Goal: Information Seeking & Learning: Find specific fact

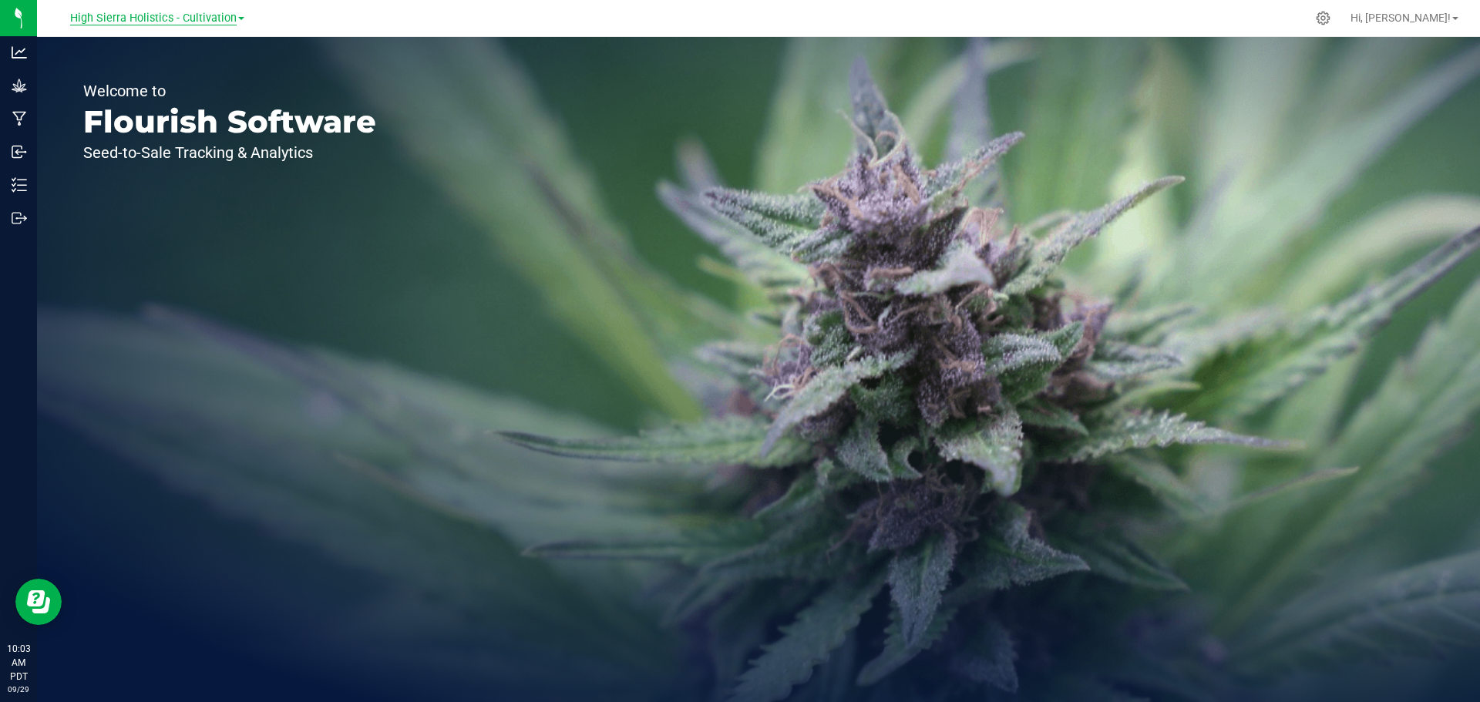
click at [103, 22] on span "High Sierra Holistics - Cultivation" at bounding box center [153, 19] width 166 height 14
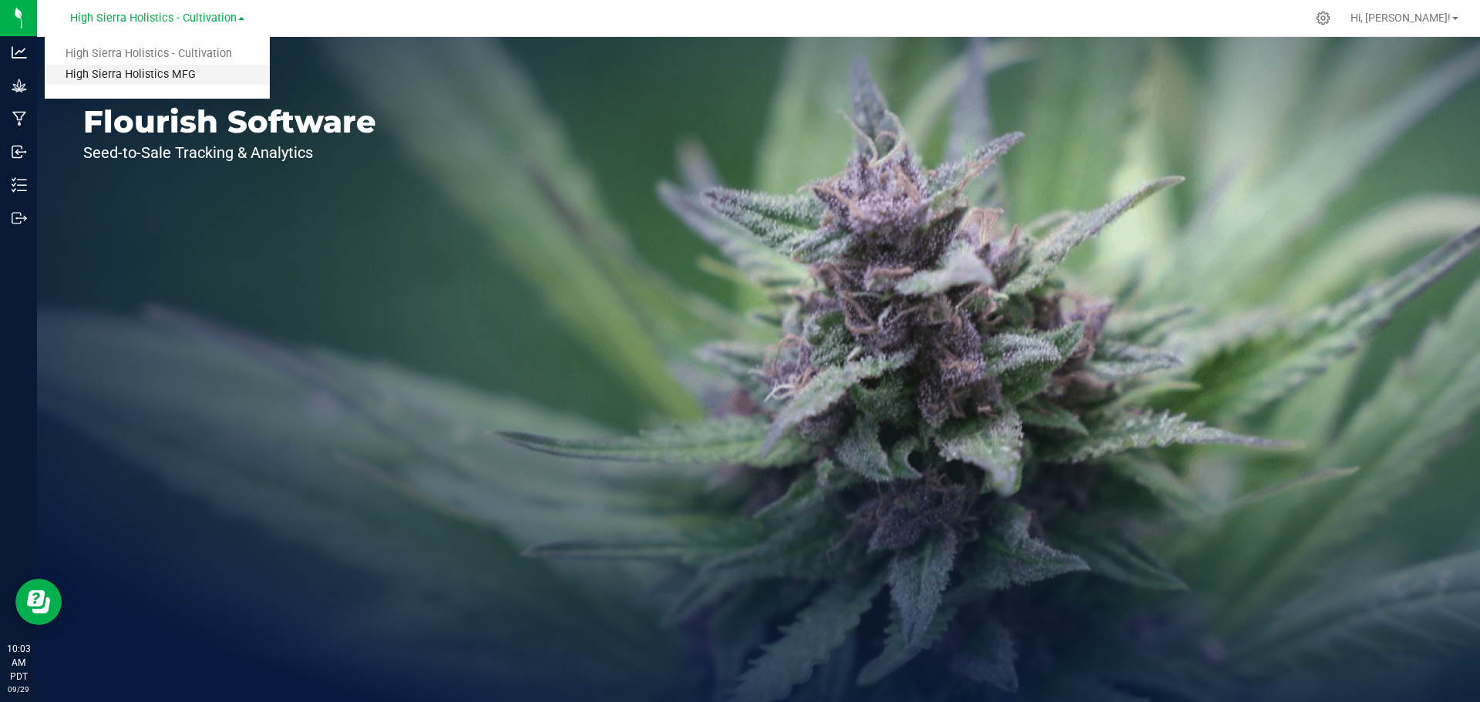
click at [113, 78] on link "High Sierra Holistics MFG" at bounding box center [157, 75] width 225 height 21
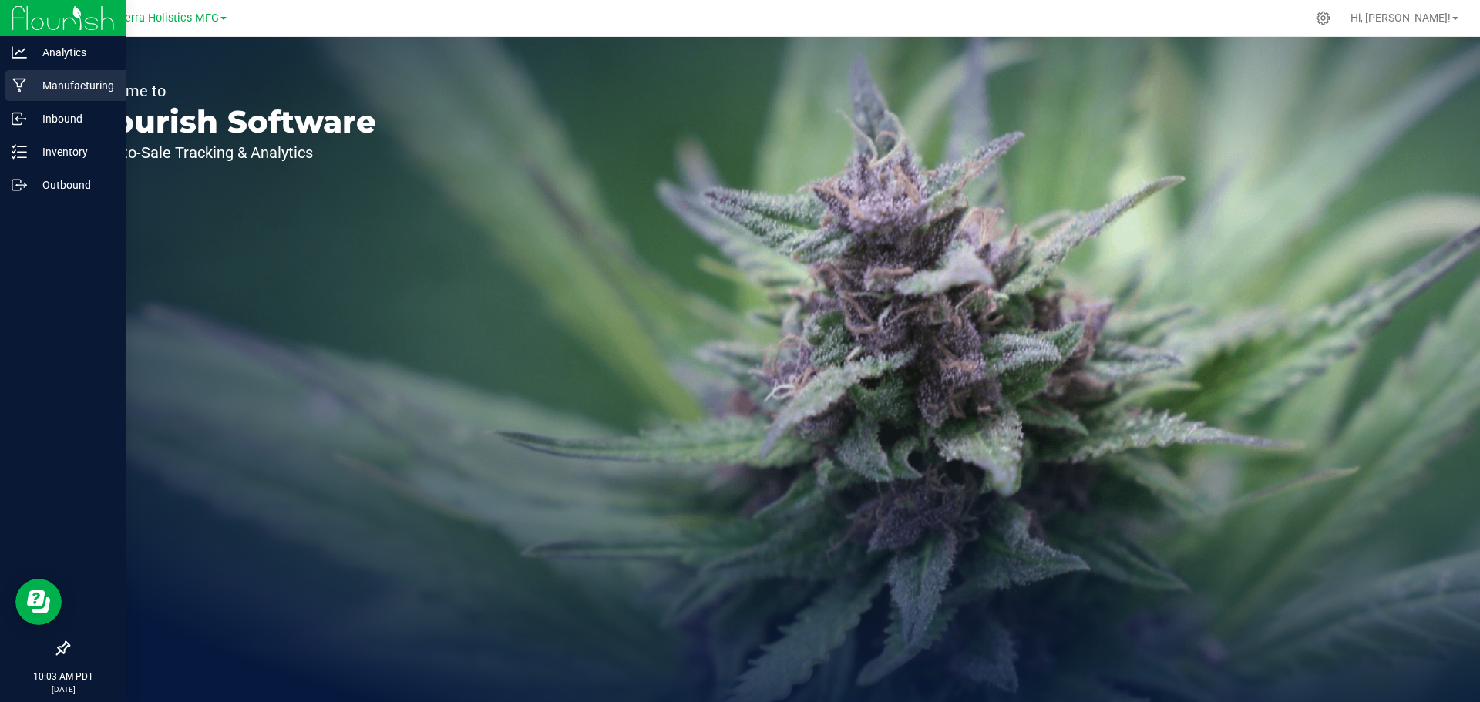
click at [59, 87] on p "Manufacturing" at bounding box center [73, 85] width 92 height 18
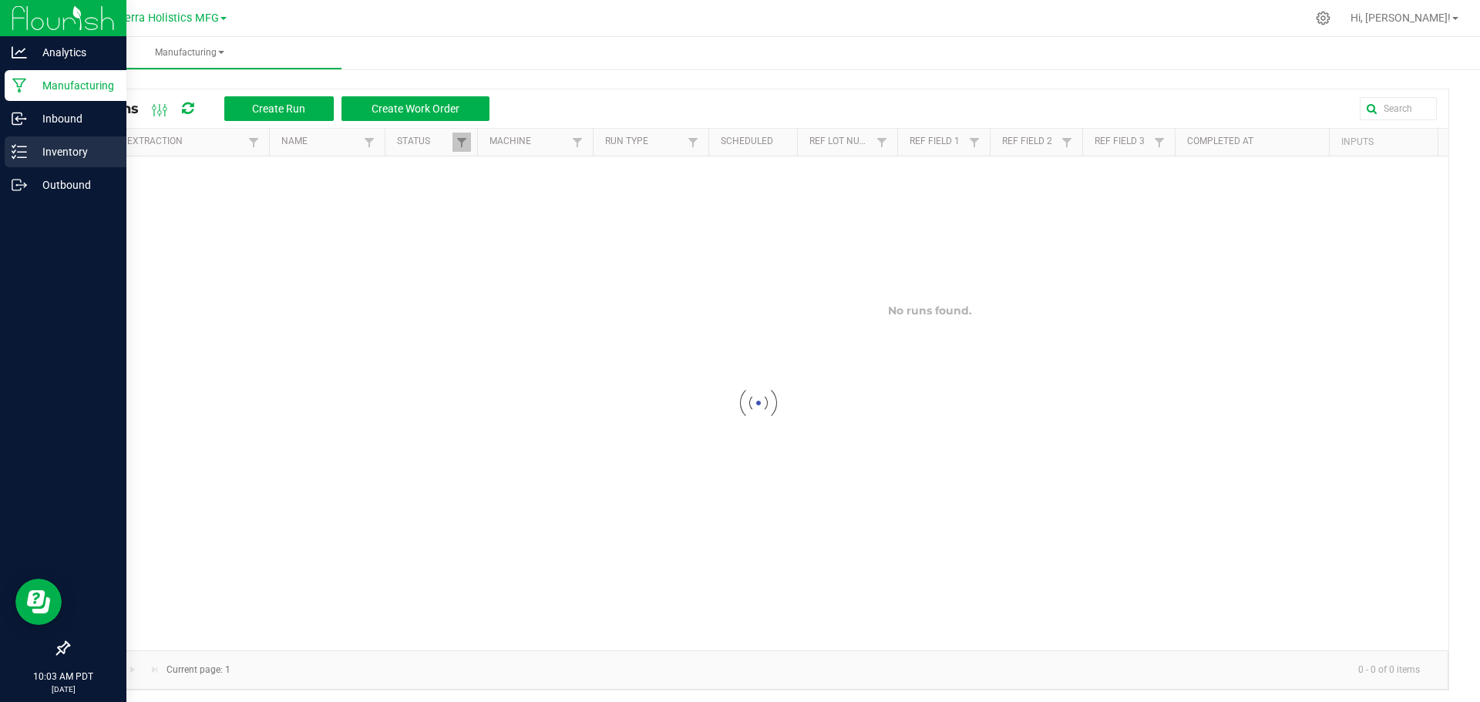
click at [62, 149] on p "Inventory" at bounding box center [73, 152] width 92 height 18
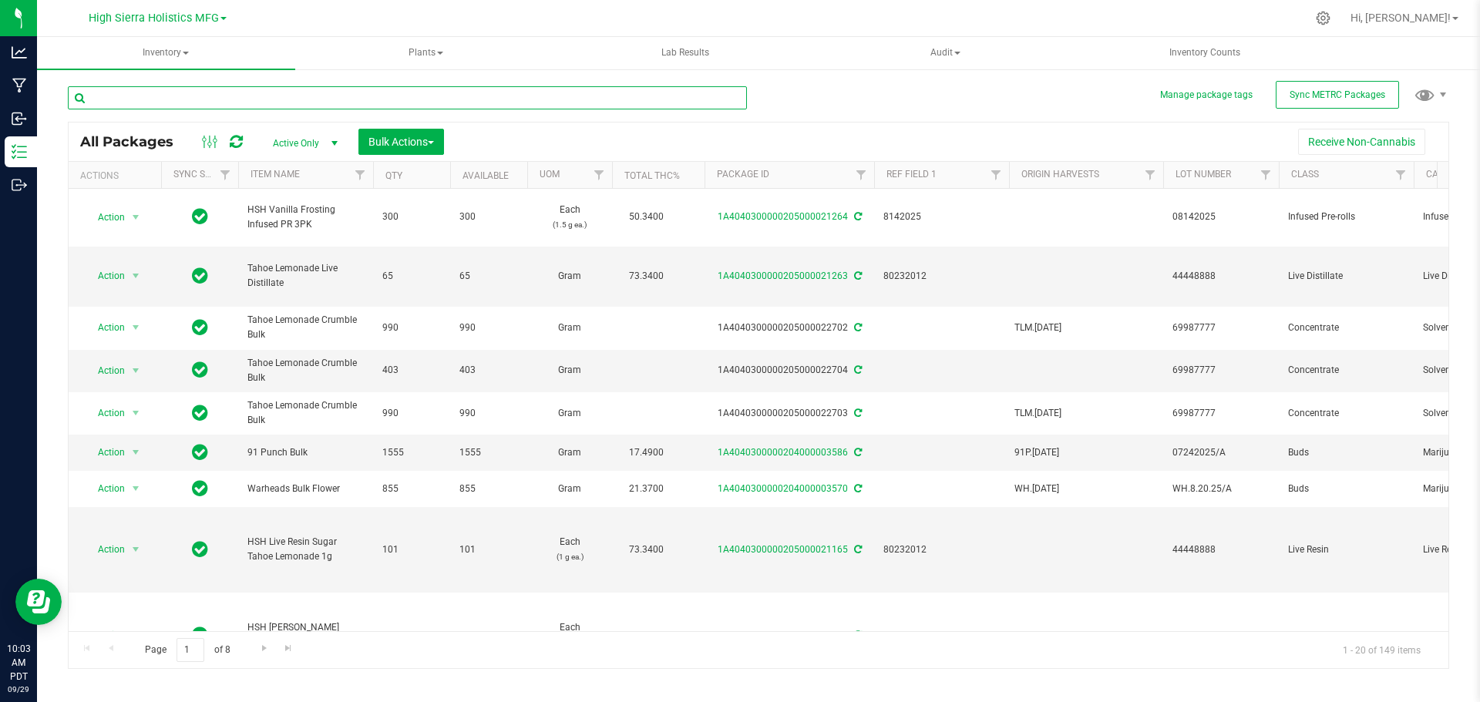
click at [210, 94] on input "text" at bounding box center [407, 97] width 679 height 23
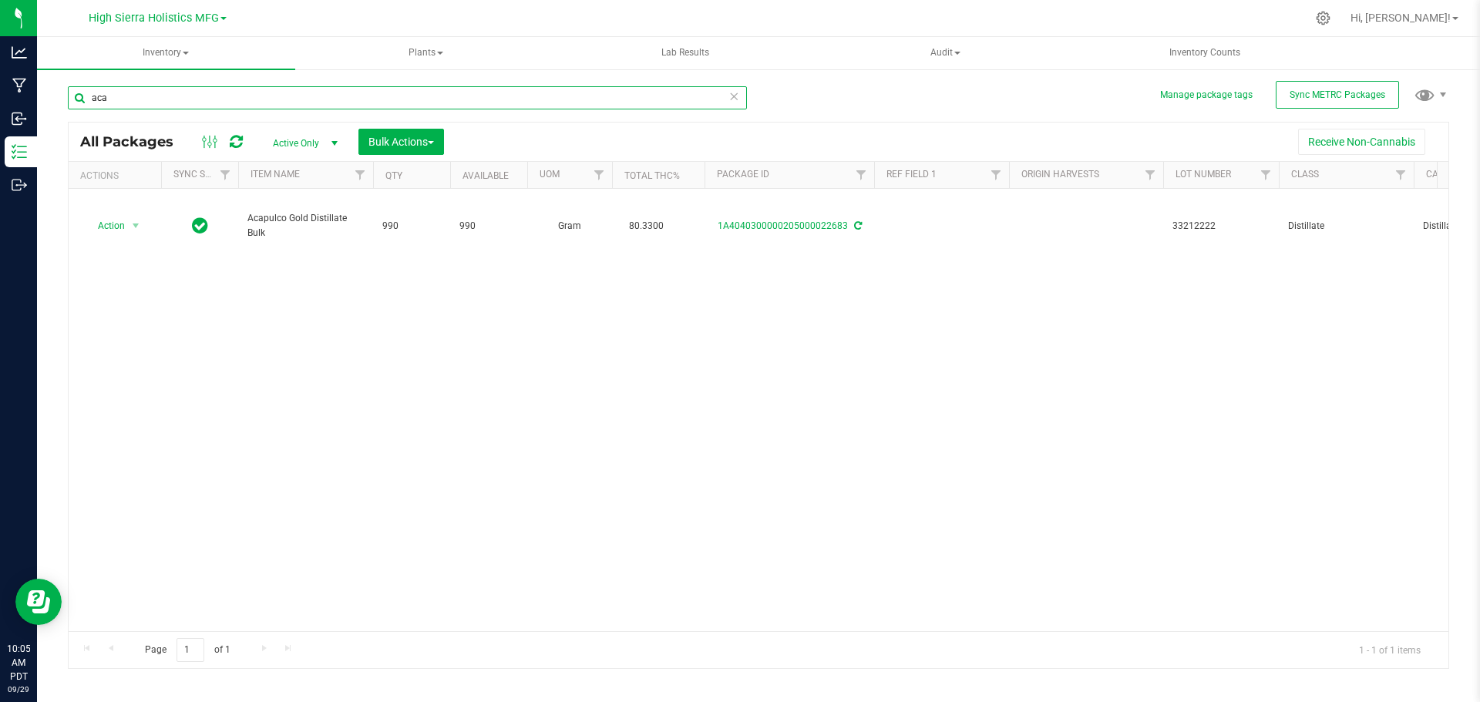
click at [234, 95] on input "aca" at bounding box center [407, 97] width 679 height 23
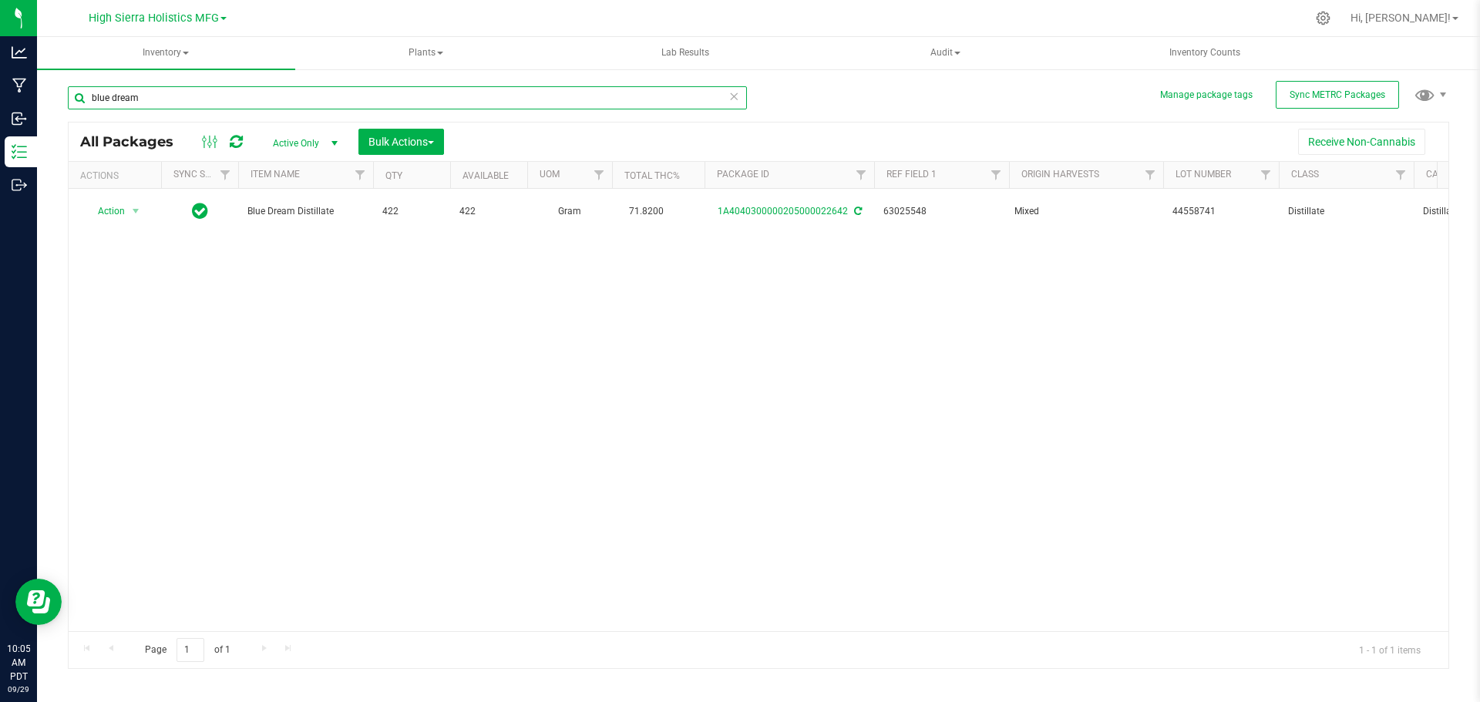
click at [113, 99] on input "blue dream" at bounding box center [407, 97] width 679 height 23
type input "w"
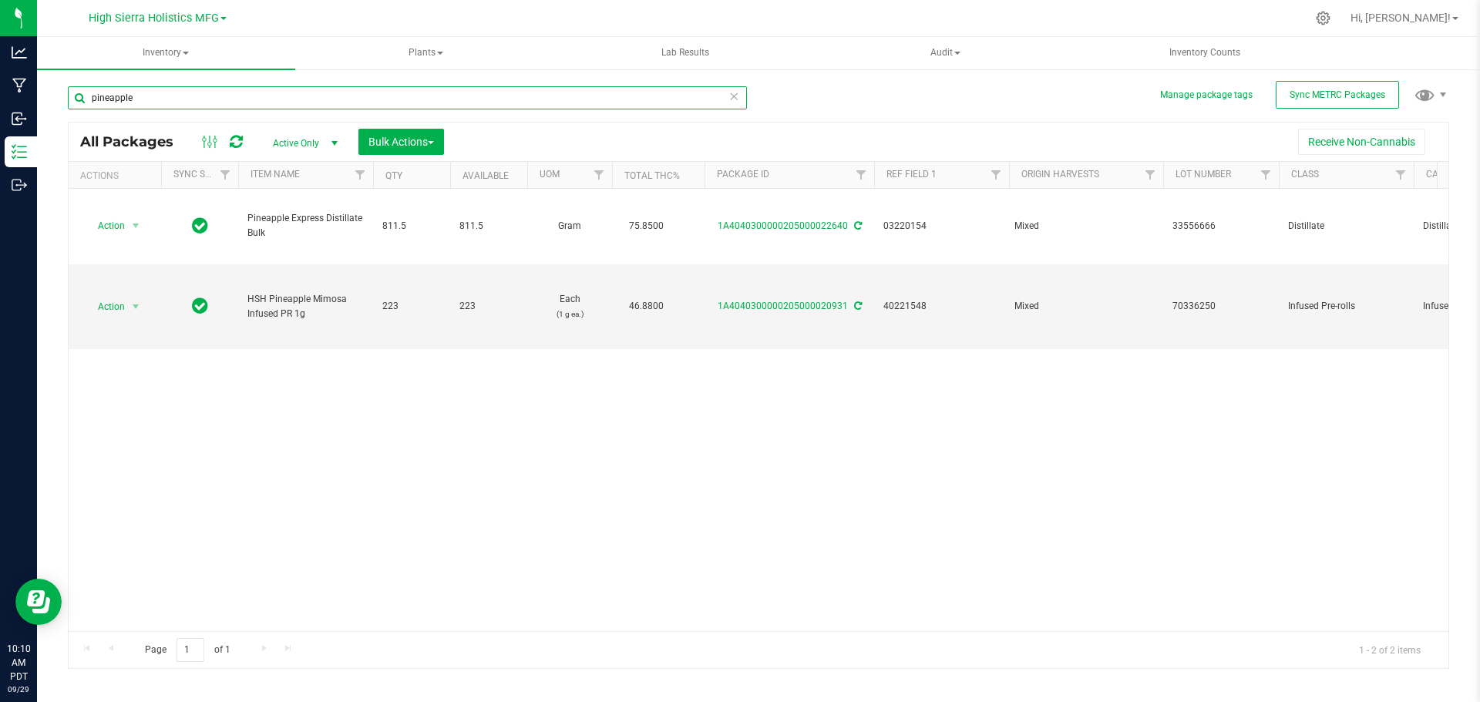
click at [206, 99] on input "pineapple" at bounding box center [407, 97] width 679 height 23
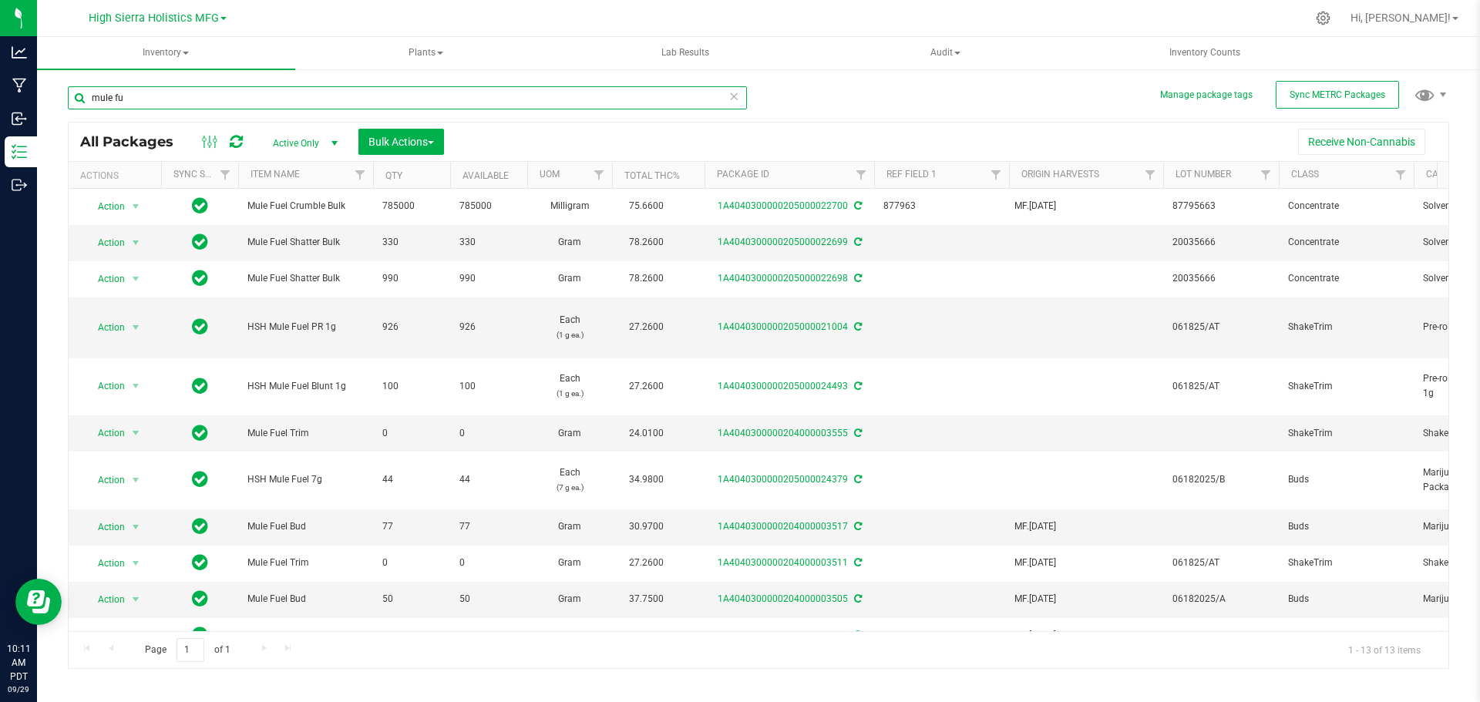
click at [193, 89] on input "mule fu" at bounding box center [407, 97] width 679 height 23
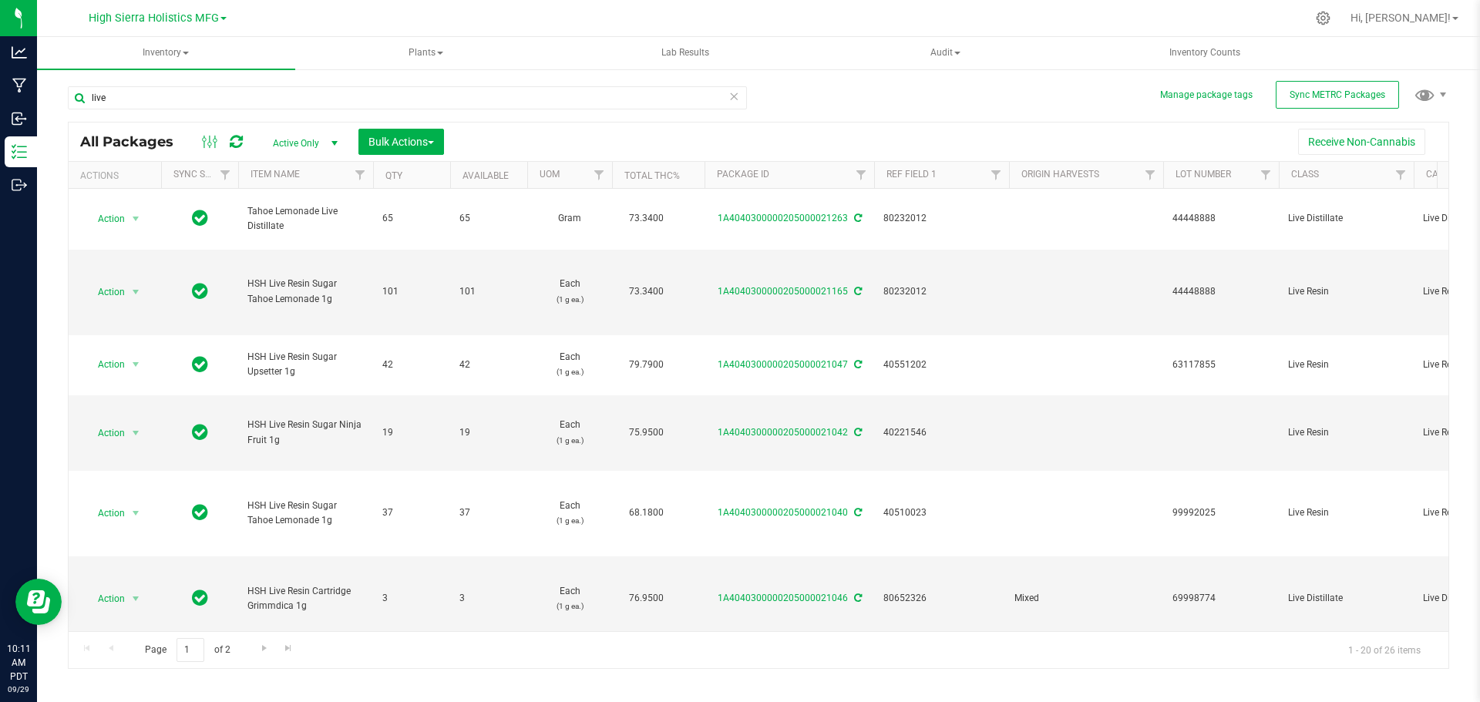
click at [319, 172] on th "Item Name" at bounding box center [305, 175] width 135 height 27
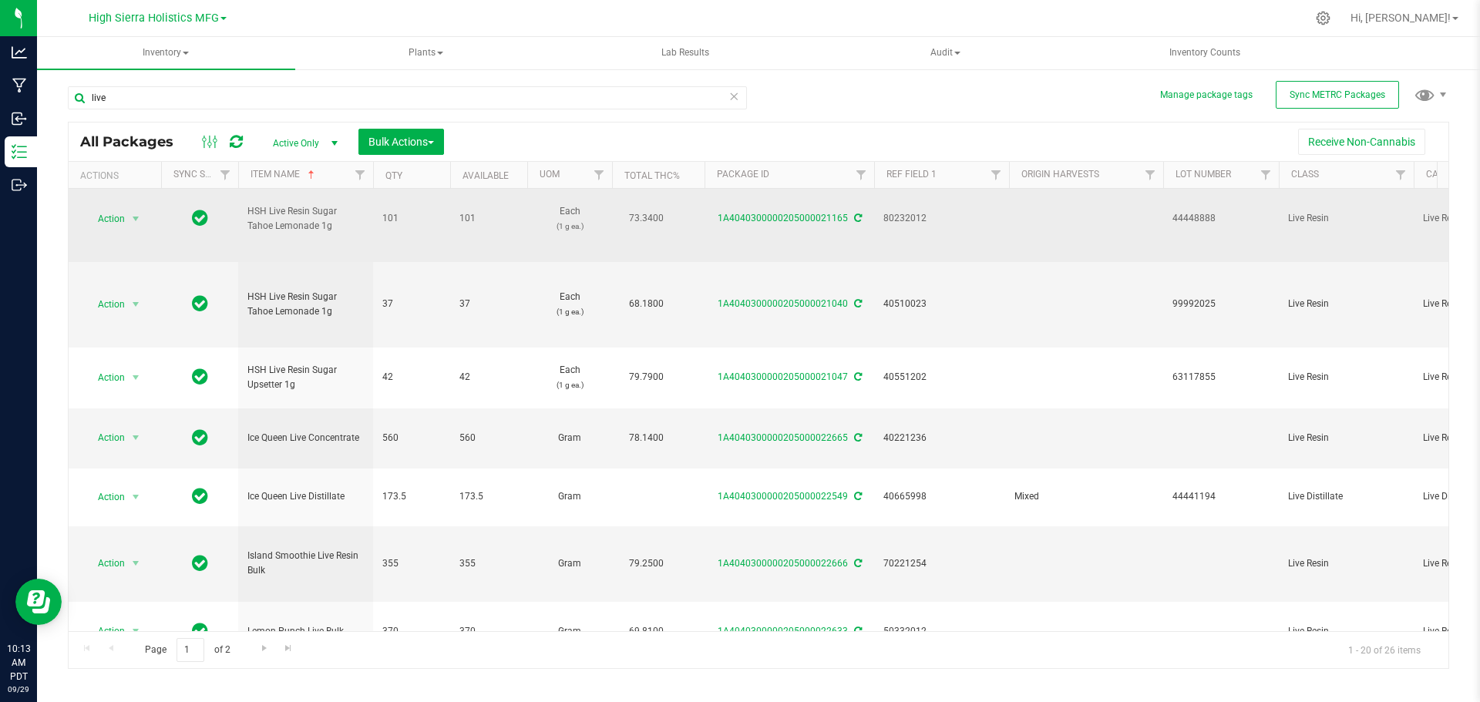
scroll to position [899, 0]
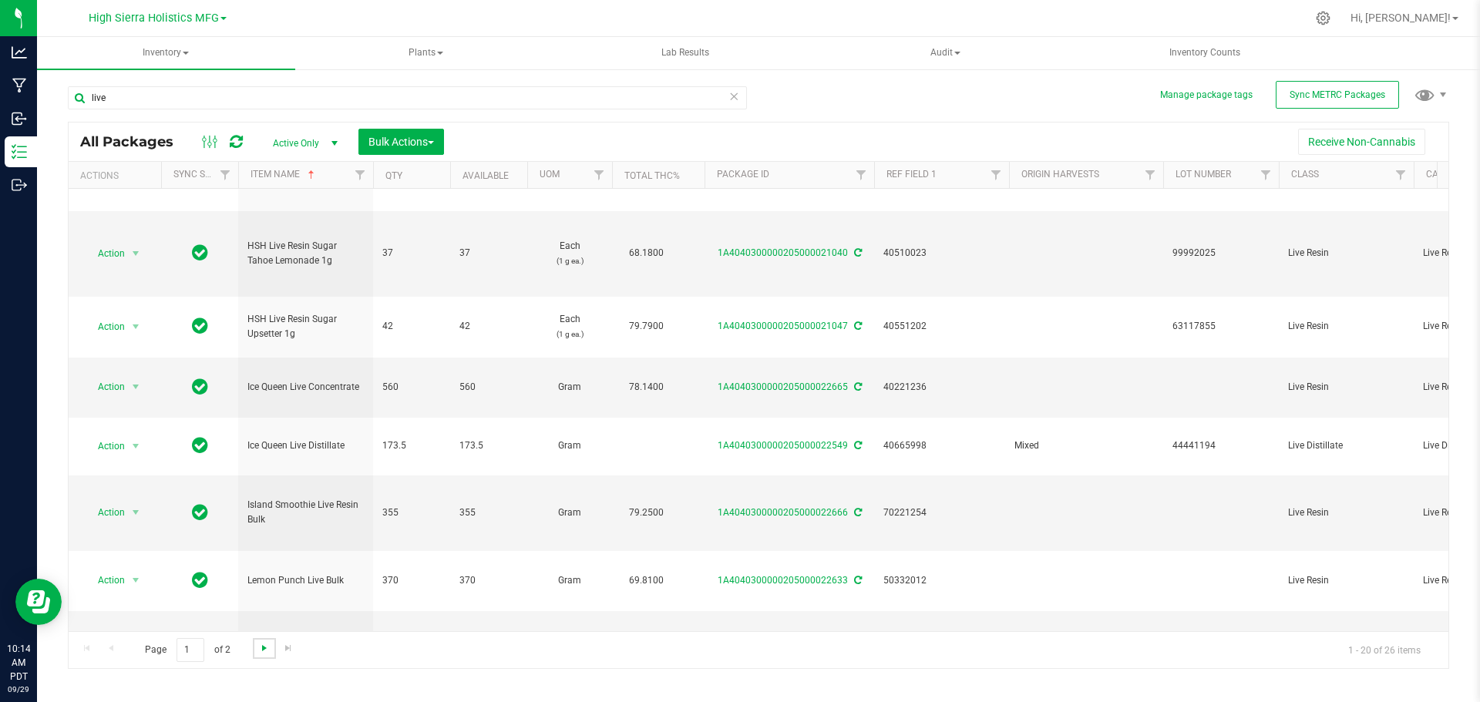
click at [262, 649] on span "Go to the next page" at bounding box center [264, 648] width 12 height 12
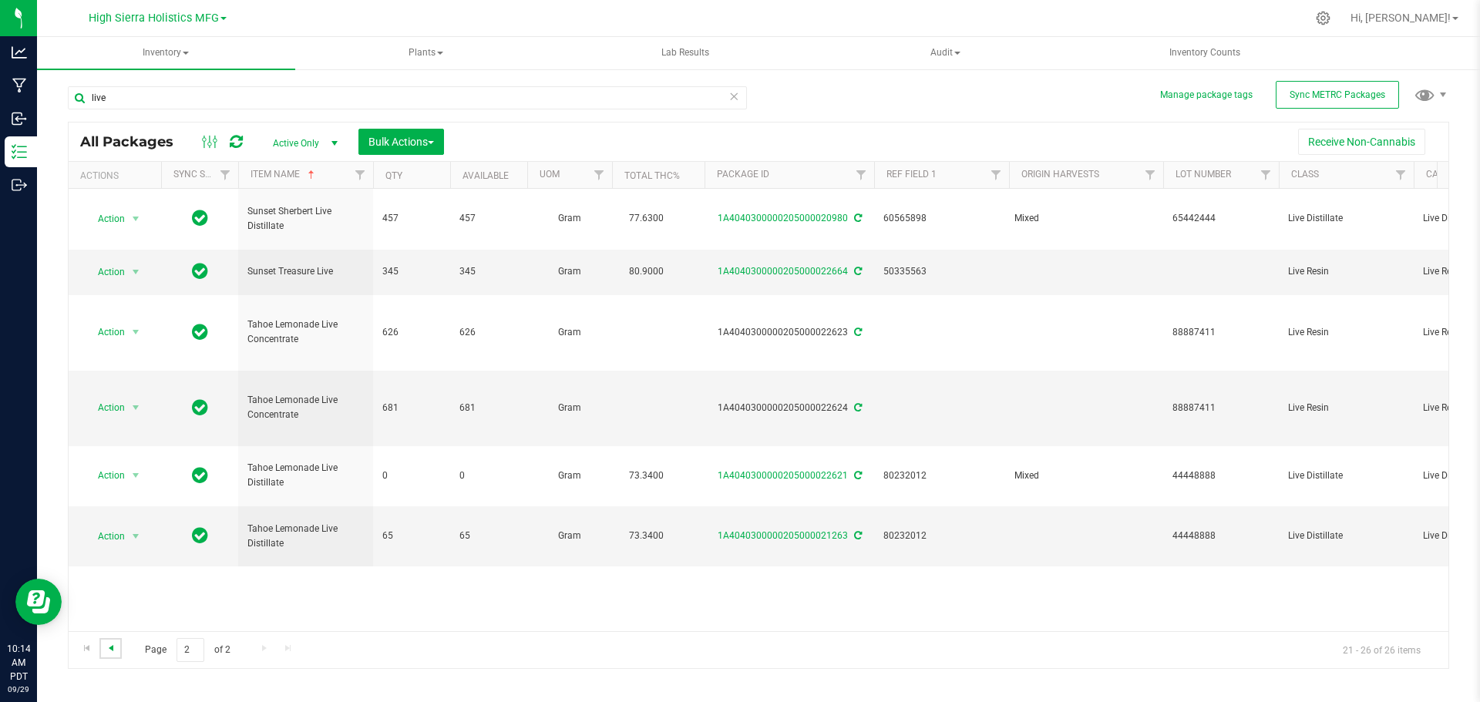
click at [115, 650] on span "Go to the previous page" at bounding box center [111, 648] width 12 height 12
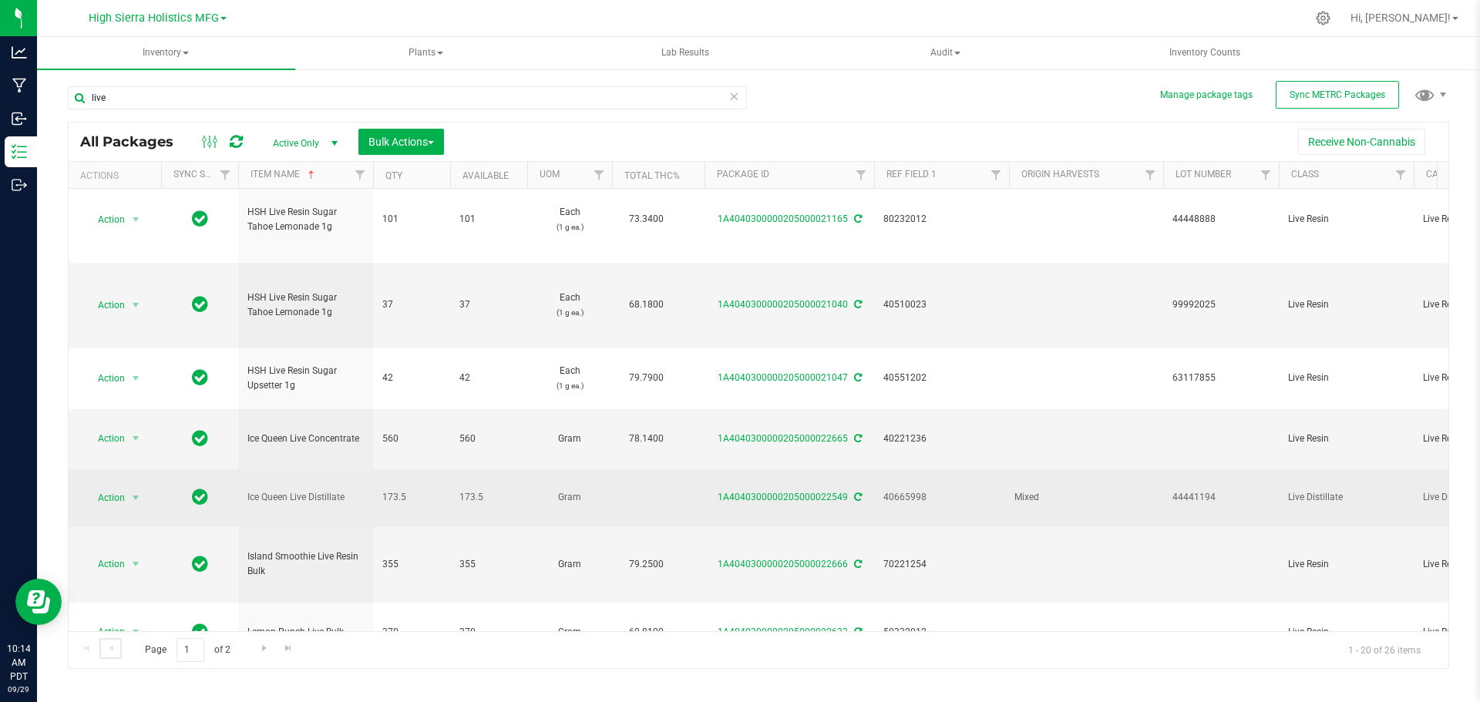
scroll to position [899, 0]
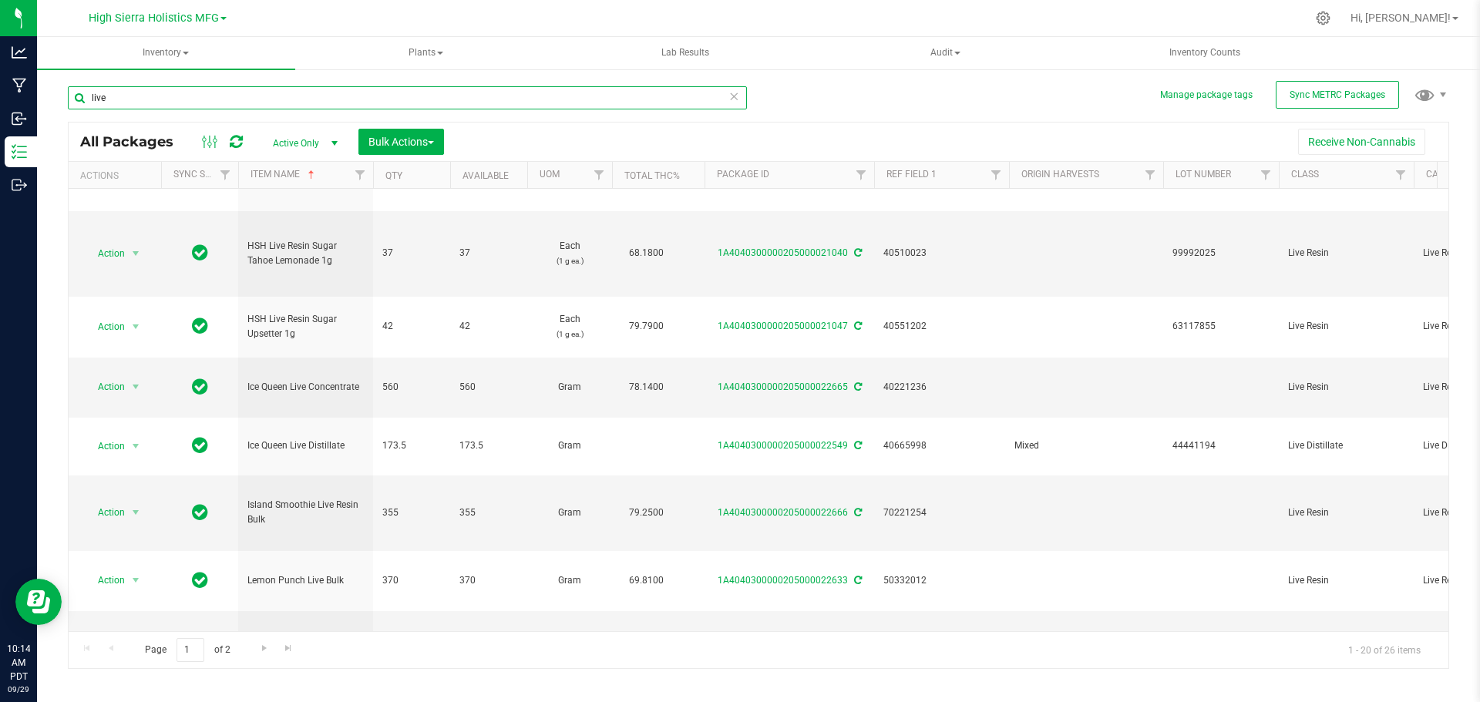
click at [170, 99] on input "live" at bounding box center [407, 97] width 679 height 23
type input "distillate"
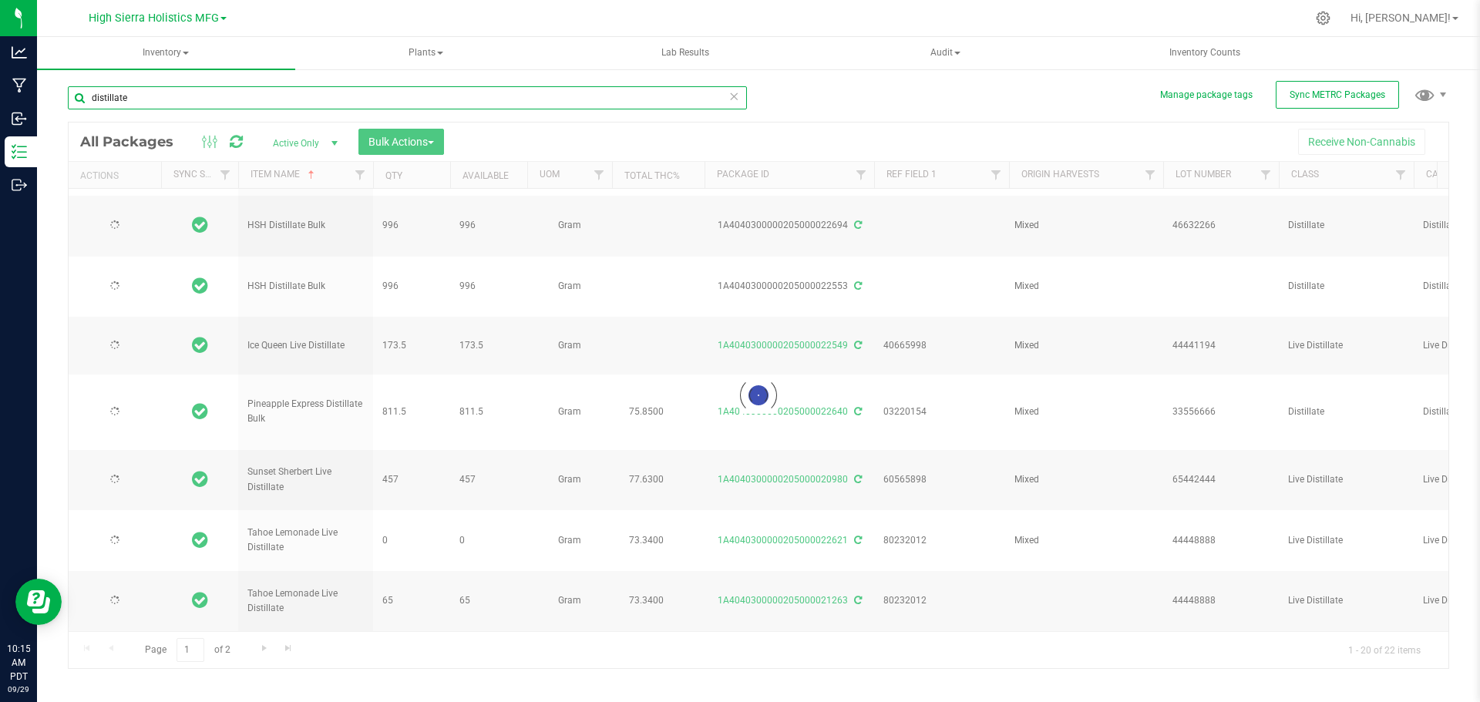
type input "[DATE]"
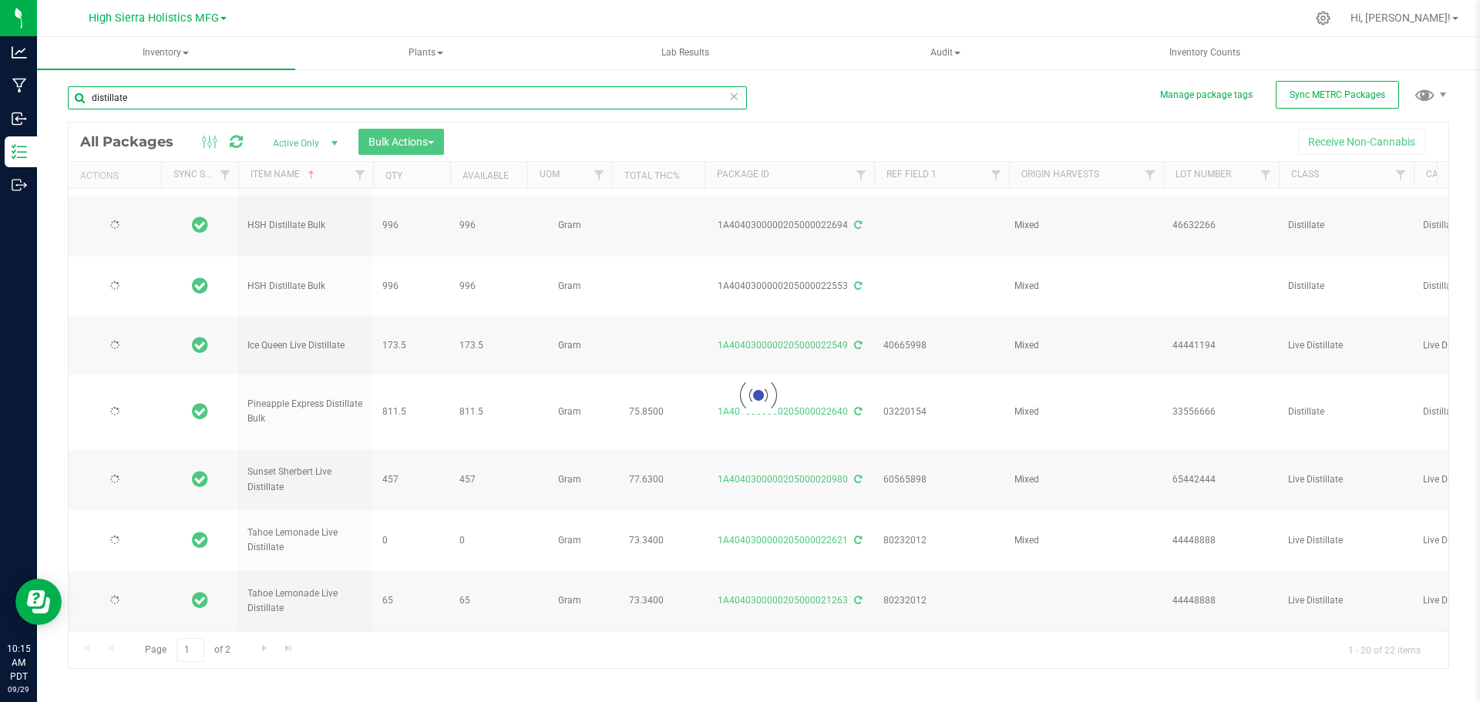
type input "[DATE]"
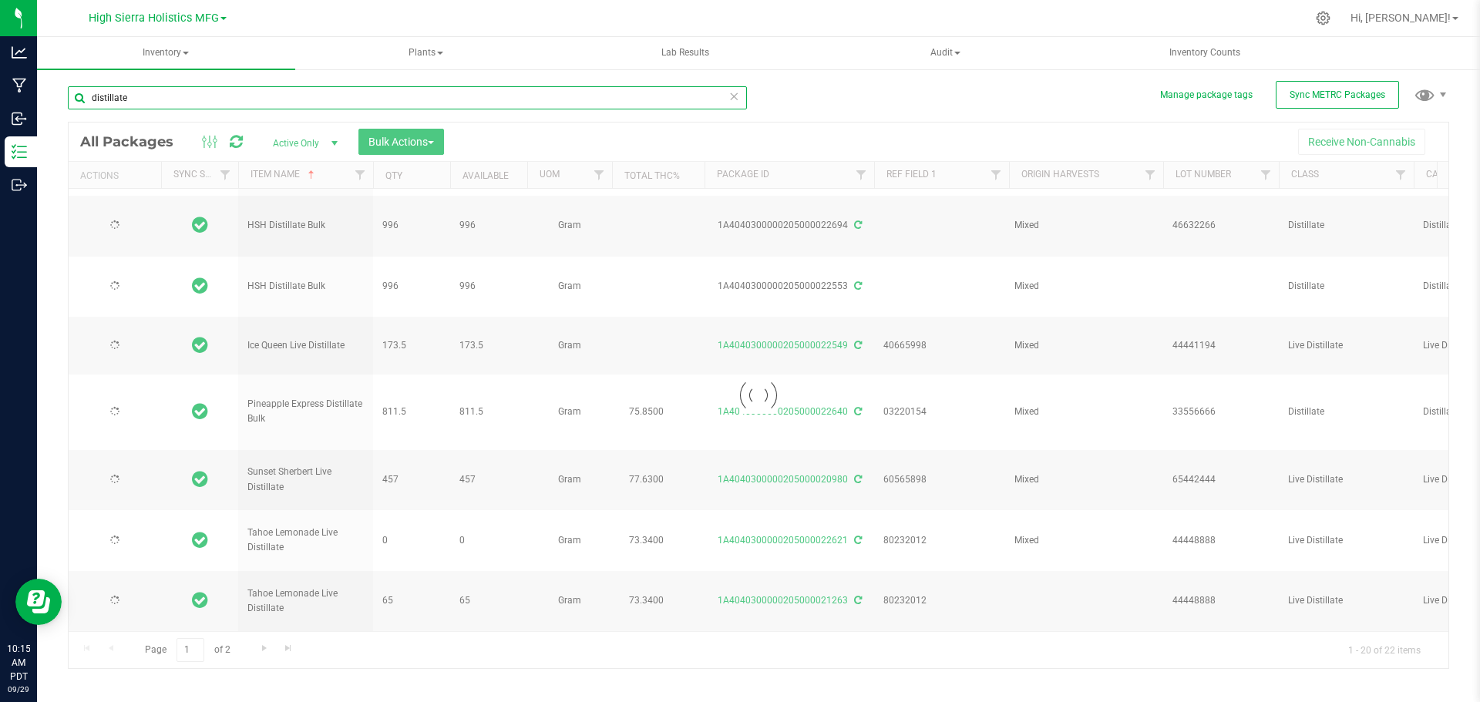
type input "[DATE]"
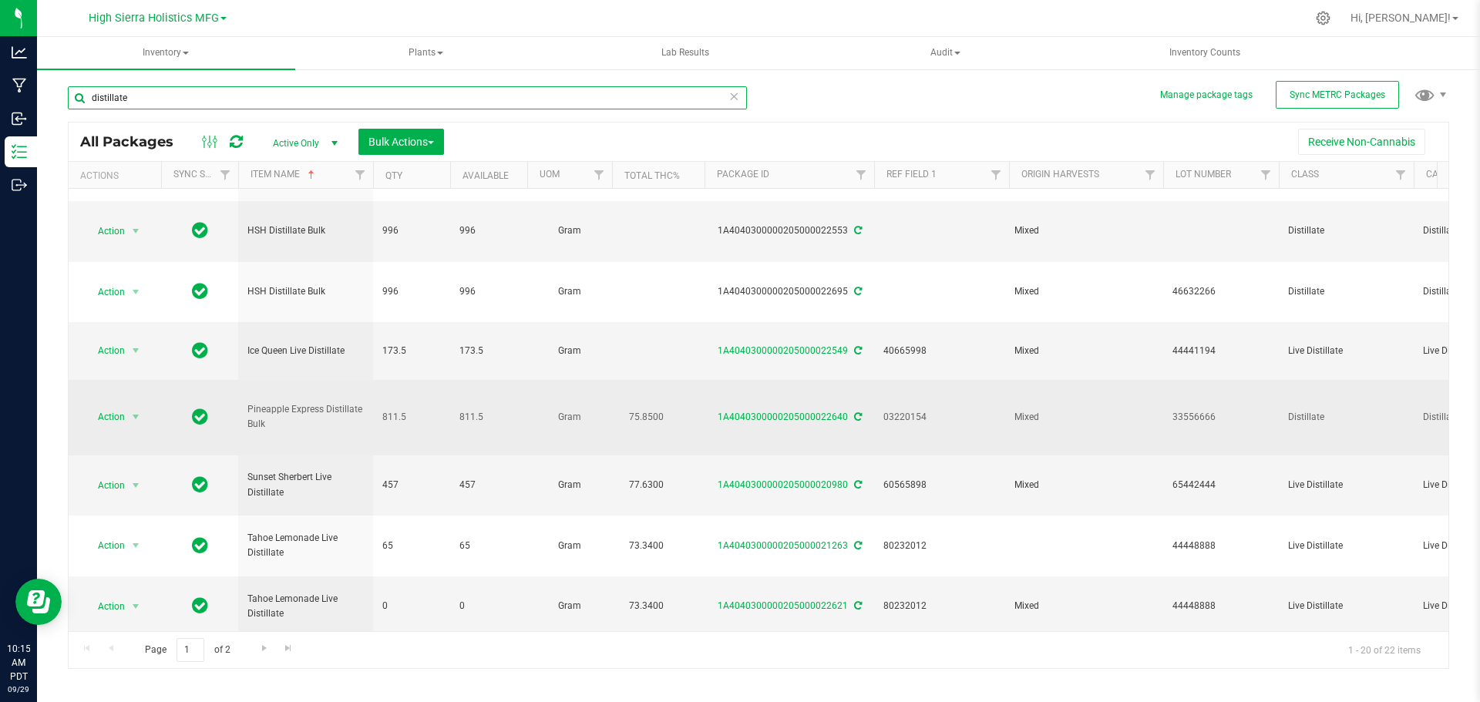
scroll to position [795, 0]
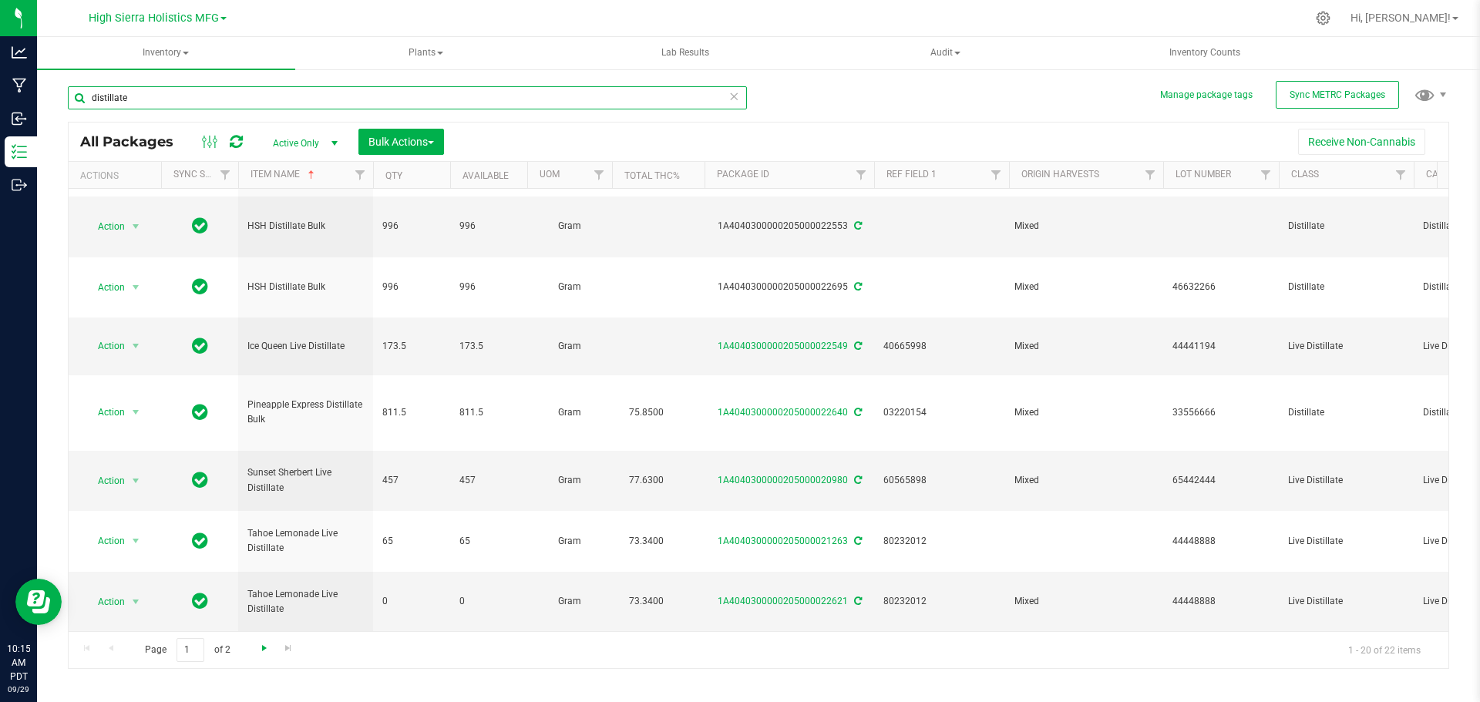
type input "distillate"
click at [263, 654] on span "Go to the next page" at bounding box center [264, 648] width 12 height 12
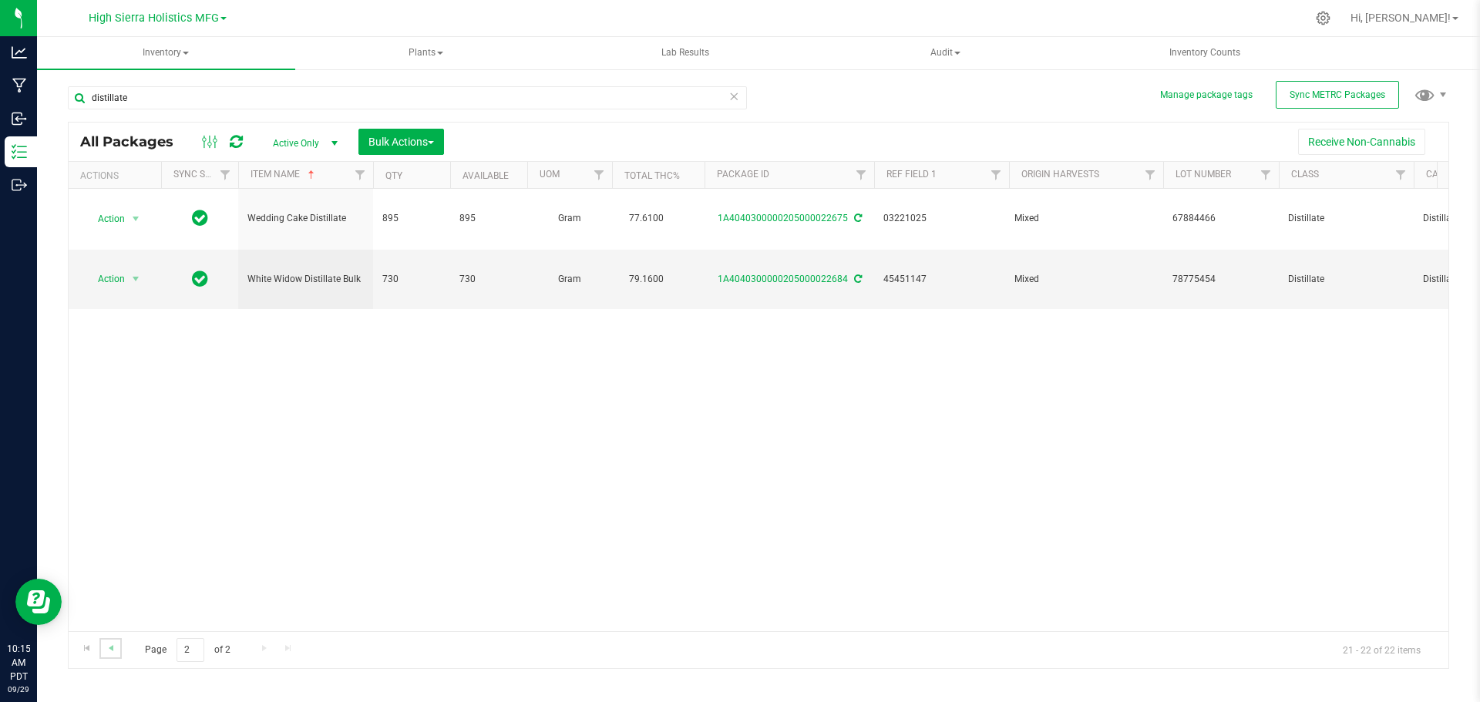
click at [119, 650] on link "Go to the previous page" at bounding box center [110, 648] width 22 height 21
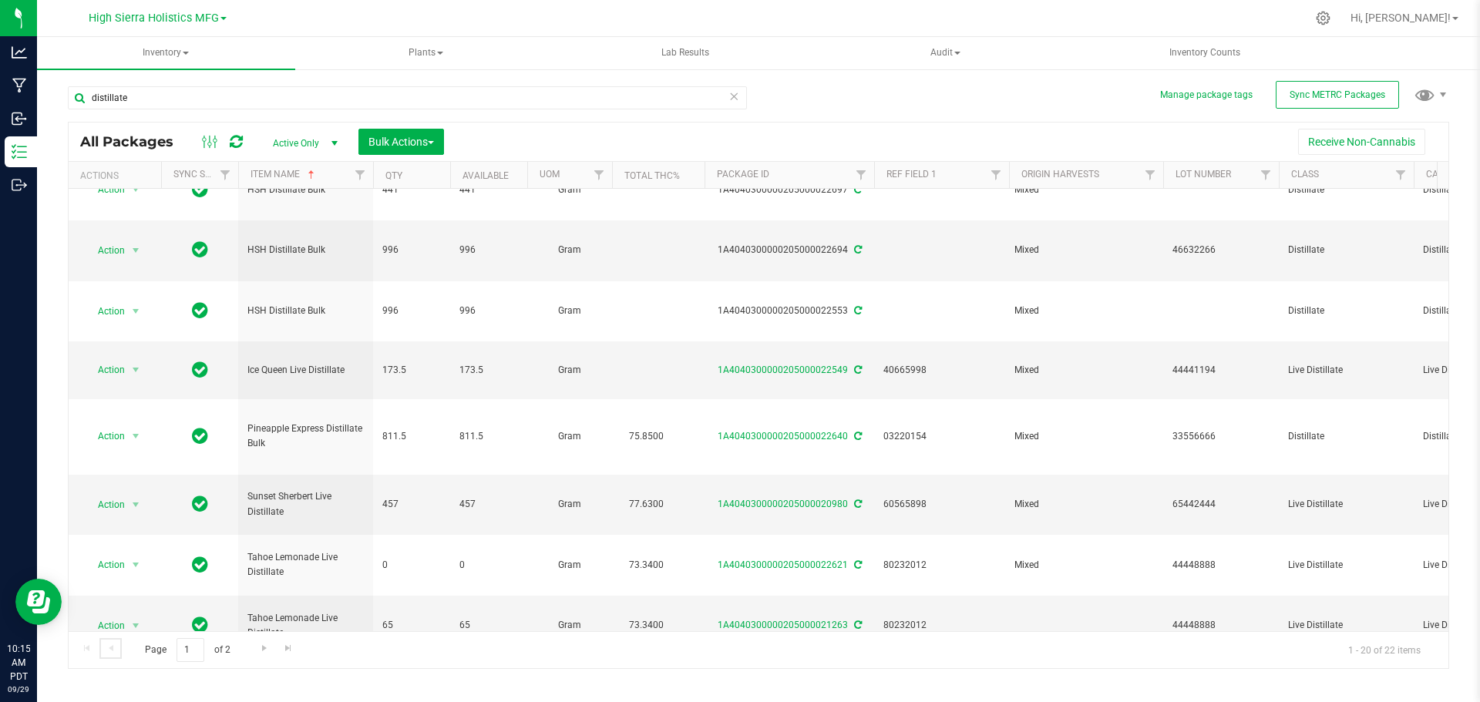
scroll to position [795, 0]
